Goal: Information Seeking & Learning: Learn about a topic

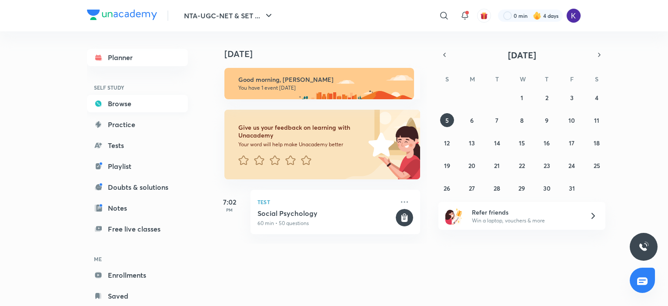
click at [123, 108] on link "Browse" at bounding box center [137, 103] width 101 height 17
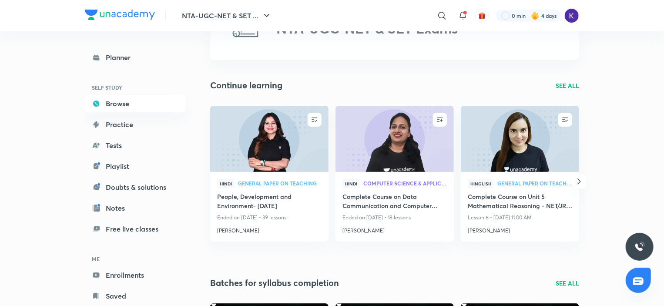
scroll to position [57, 0]
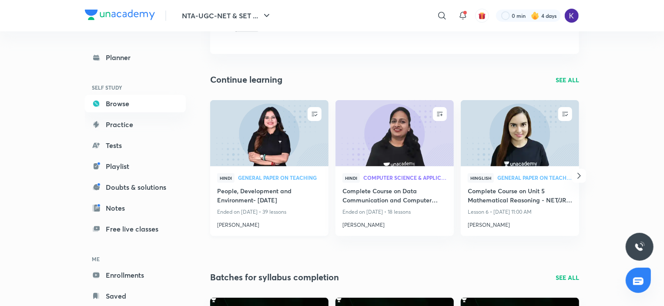
click at [285, 190] on h4 "People, Development and Environment- [DATE]" at bounding box center [269, 196] width 104 height 20
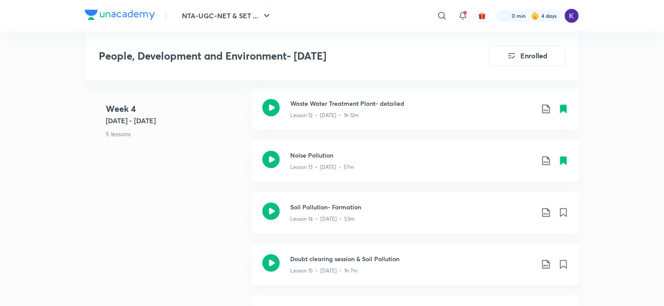
scroll to position [1261, 0]
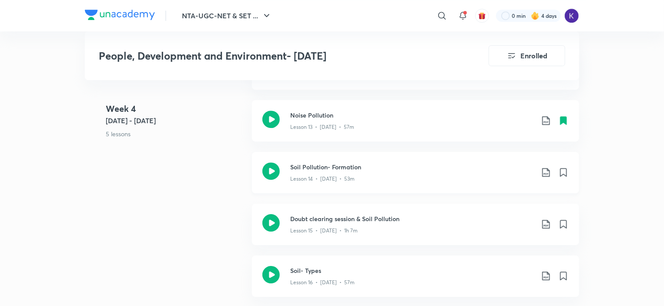
click at [545, 177] on icon at bounding box center [545, 172] width 10 height 10
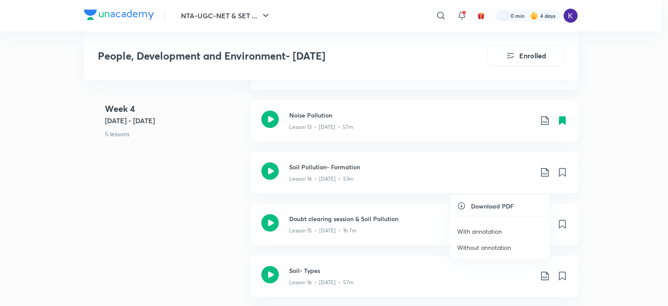
click at [495, 229] on p "With annotation" at bounding box center [479, 231] width 45 height 9
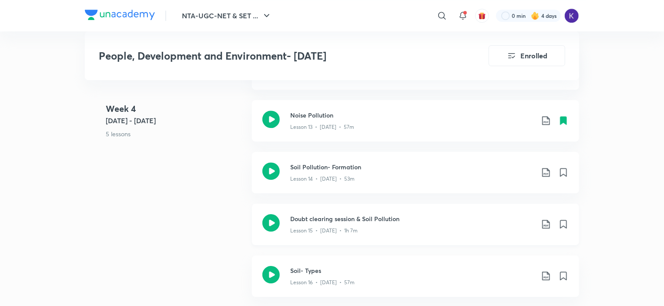
click at [545, 229] on icon at bounding box center [545, 224] width 10 height 10
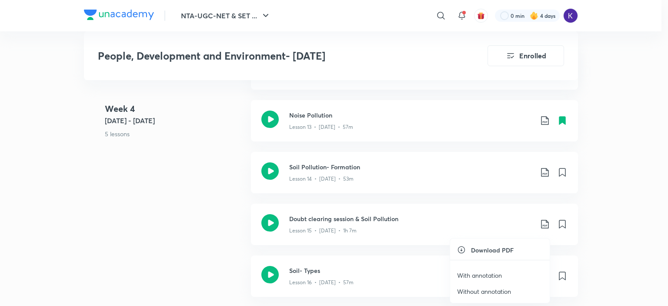
click at [478, 271] on p "With annotation" at bounding box center [479, 274] width 45 height 9
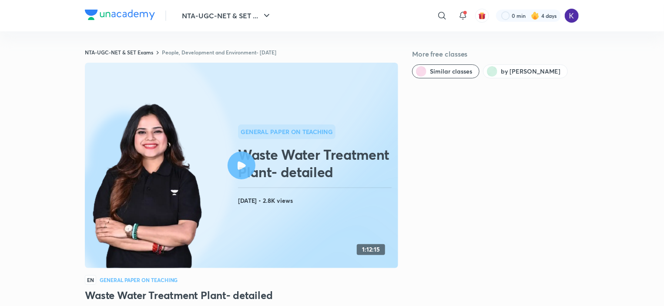
click at [245, 171] on div at bounding box center [241, 165] width 28 height 28
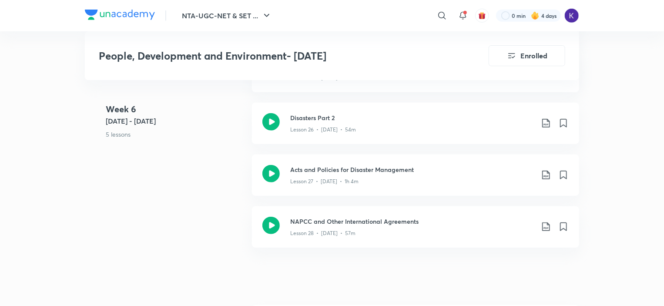
scroll to position [1840, 0]
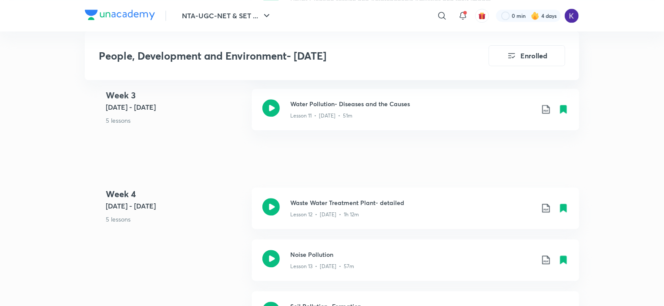
scroll to position [1097, 0]
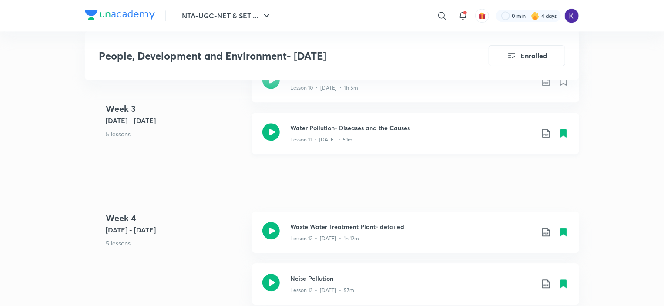
click at [544, 138] on icon at bounding box center [545, 133] width 10 height 10
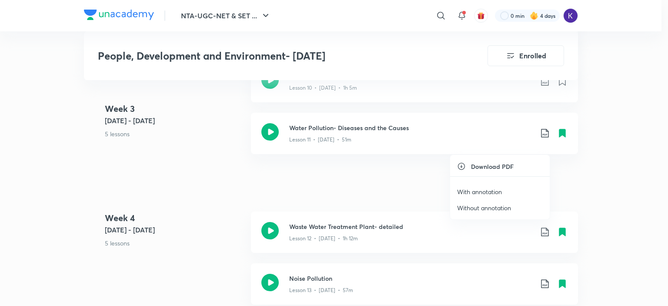
click at [465, 191] on p "With annotation" at bounding box center [479, 191] width 45 height 9
